Goal: Task Accomplishment & Management: Manage account settings

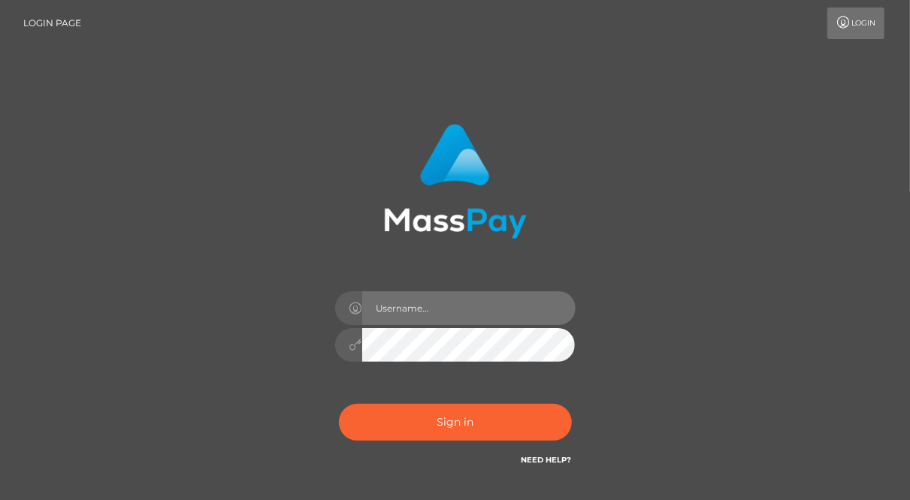
click at [381, 304] on input "text" at bounding box center [468, 308] width 213 height 34
paste input "balsaberisic"
type input "balsaberisic"
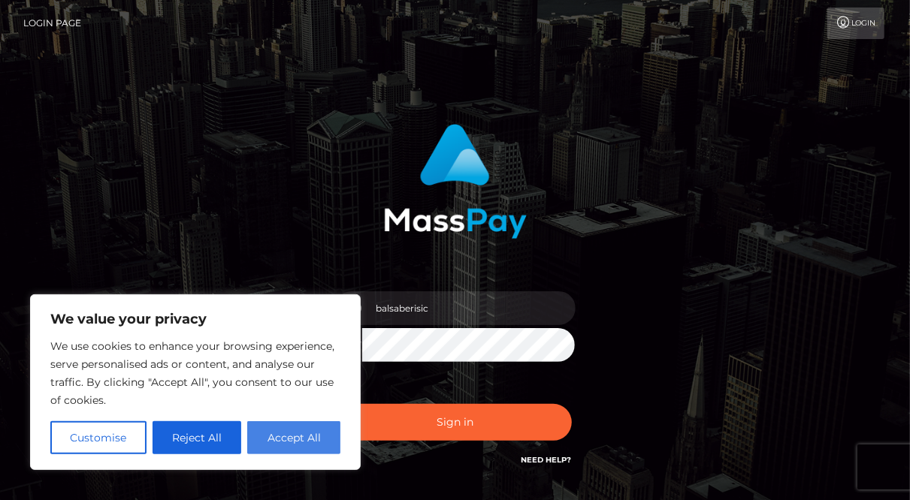
click at [296, 430] on button "Accept All" at bounding box center [293, 437] width 93 height 33
checkbox input "true"
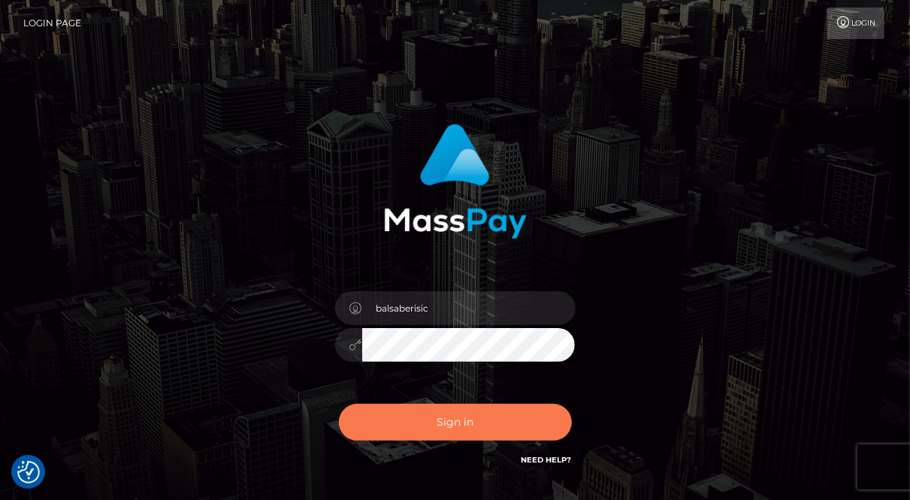
click at [451, 423] on button "Sign in" at bounding box center [455, 422] width 233 height 37
